Goal: Navigation & Orientation: Find specific page/section

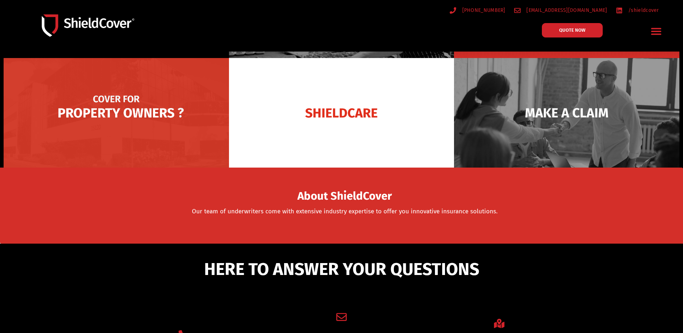
scroll to position [168, 0]
click at [125, 115] on img at bounding box center [116, 112] width 225 height 109
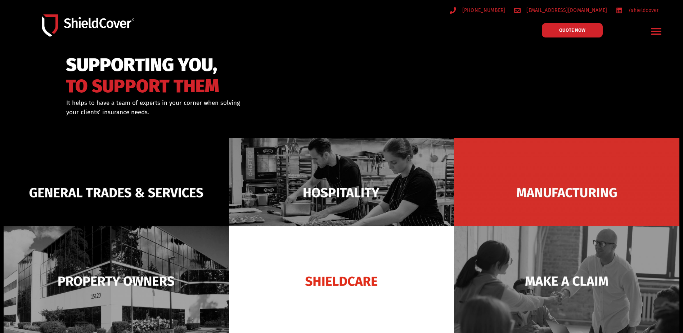
click at [659, 32] on icon "Menu Toggle" at bounding box center [656, 31] width 10 height 7
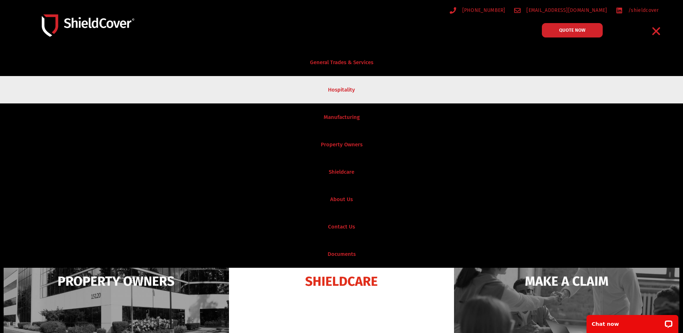
click at [348, 87] on link "Hospitality" at bounding box center [341, 89] width 683 height 27
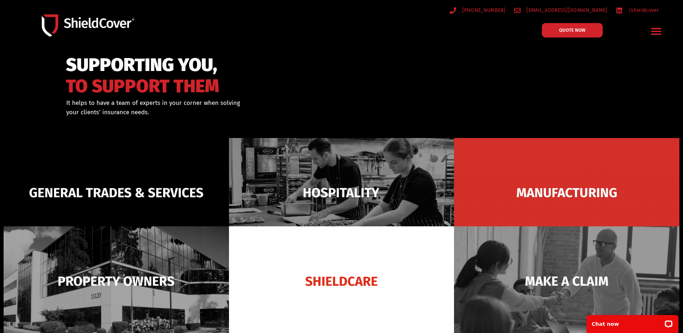
click at [656, 29] on icon "Menu Toggle" at bounding box center [656, 31] width 10 height 7
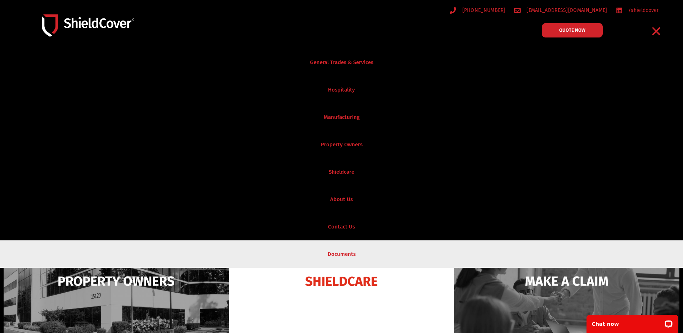
click at [347, 249] on link "Documents" at bounding box center [341, 253] width 683 height 27
